Goal: Information Seeking & Learning: Learn about a topic

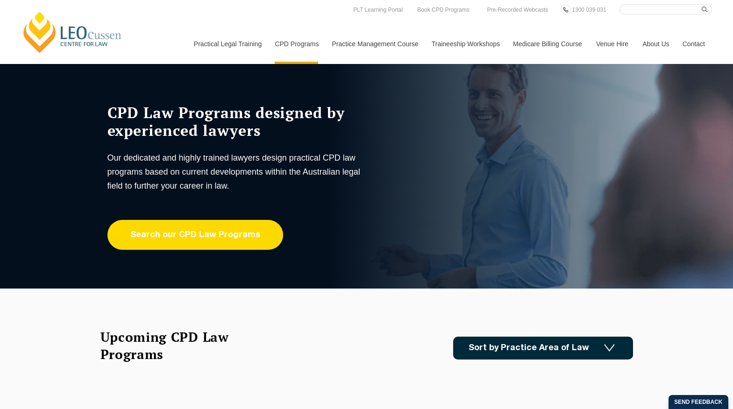
click at [173, 239] on link "Search our CPD Law Programs" at bounding box center [195, 235] width 176 height 30
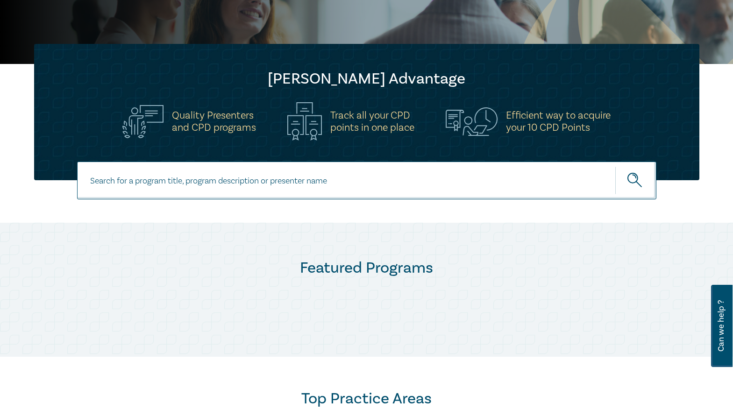
scroll to position [234, 0]
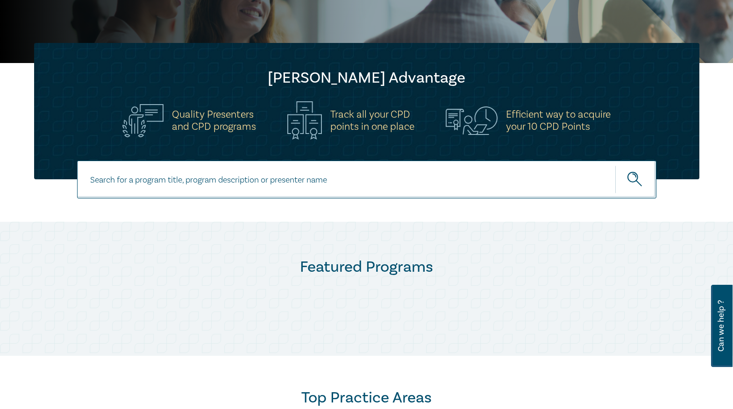
click at [106, 174] on input at bounding box center [366, 180] width 579 height 38
type input "taxation"
click at [615, 165] on button "submit" at bounding box center [635, 179] width 41 height 29
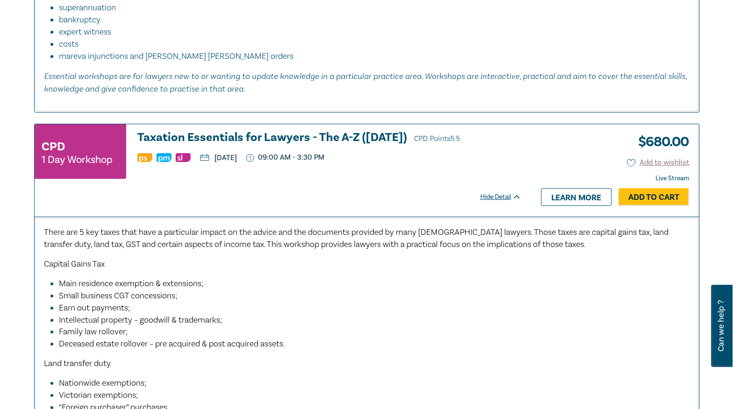
scroll to position [701, 0]
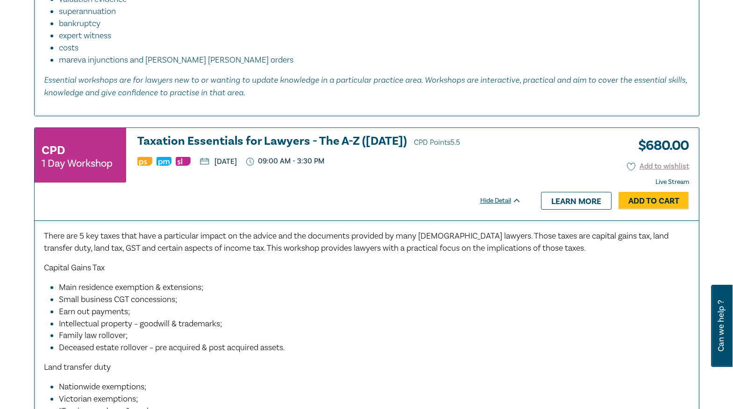
click at [191, 141] on h3 "Taxation Essentials for Lawyers - The A-Z (Oct 2025) CPD Points 5.5" at bounding box center [329, 142] width 384 height 14
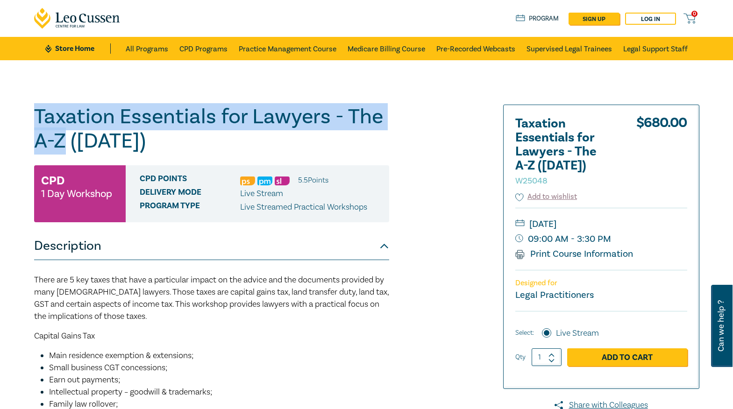
drag, startPoint x: 35, startPoint y: 110, endPoint x: 66, endPoint y: 143, distance: 44.6
click at [66, 143] on h1 "Taxation Essentials for Lawyers - The A-Z (Oct 2025) W25048" at bounding box center [211, 129] width 355 height 49
copy h1 "Taxation Essentials for Lawyers - The A-Z"
